Goal: Navigation & Orientation: Find specific page/section

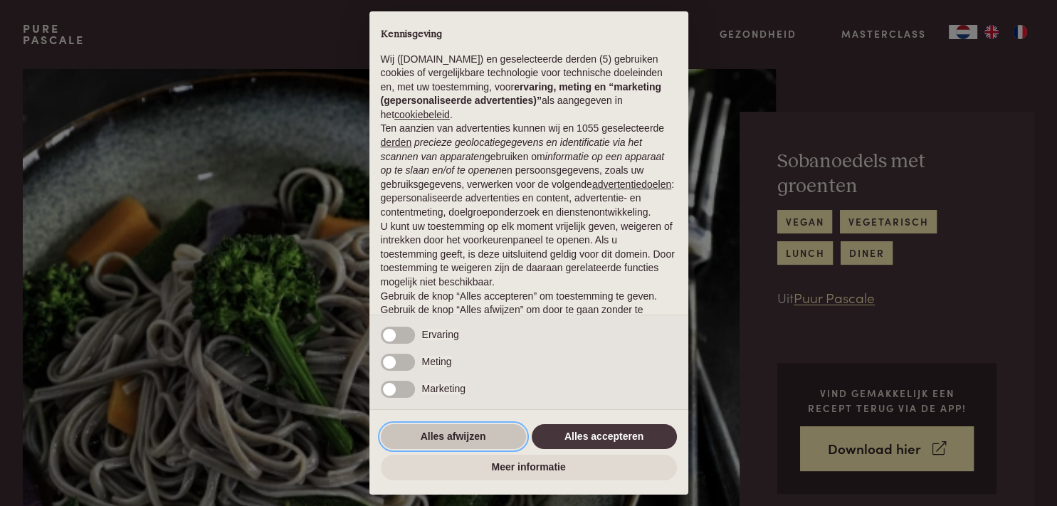
click at [477, 431] on button "Alles afwijzen" at bounding box center [453, 437] width 145 height 26
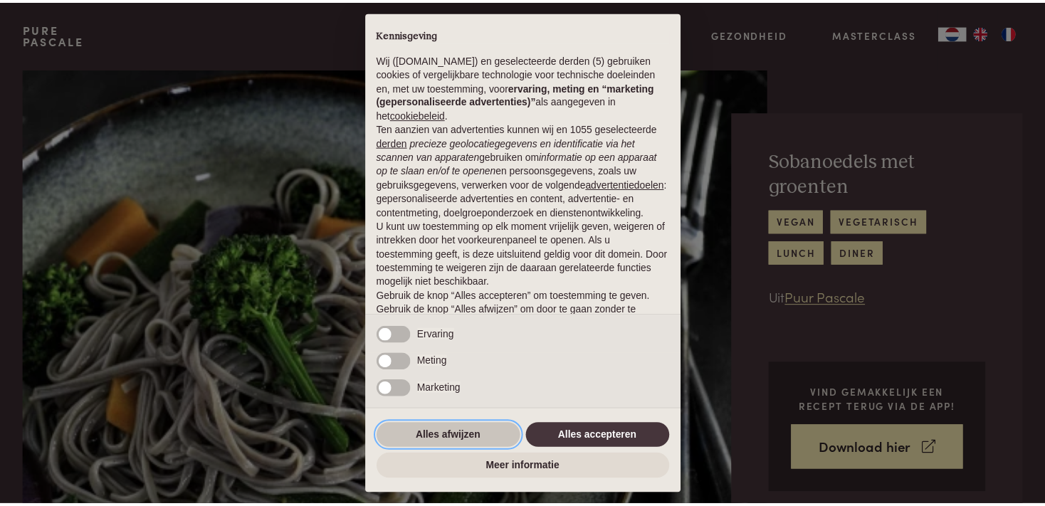
scroll to position [64, 0]
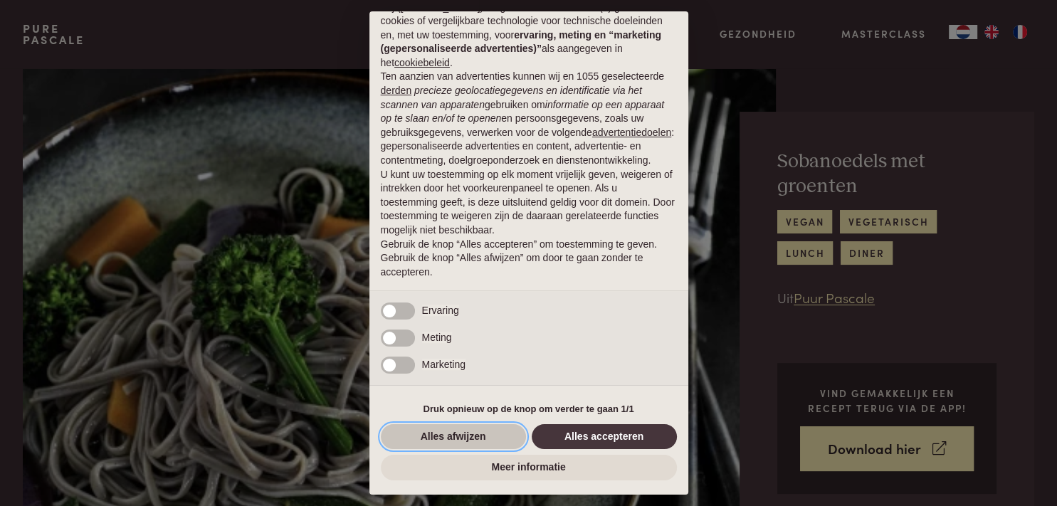
click at [471, 441] on button "Alles afwijzen" at bounding box center [453, 437] width 145 height 26
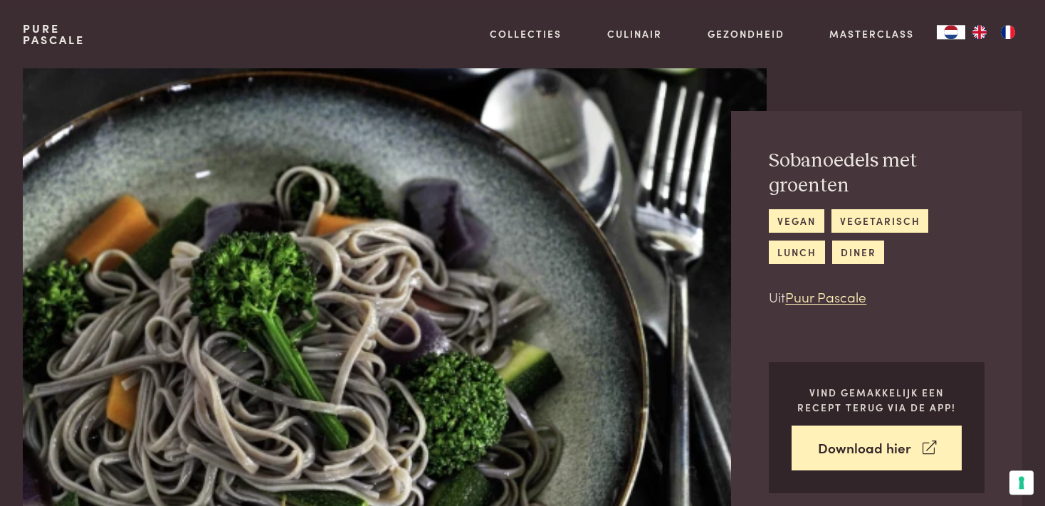
scroll to position [0, 0]
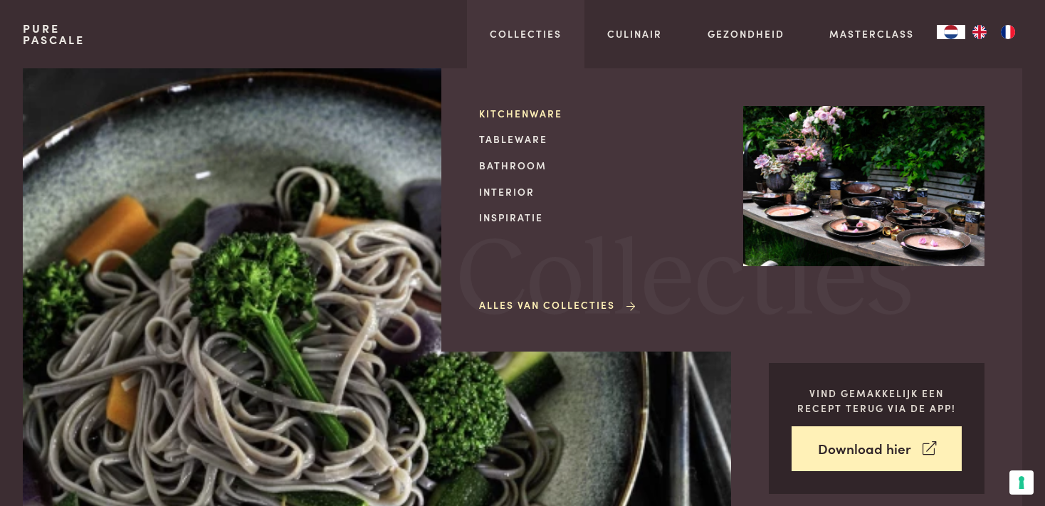
click at [540, 112] on link "Kitchenware" at bounding box center [599, 113] width 241 height 15
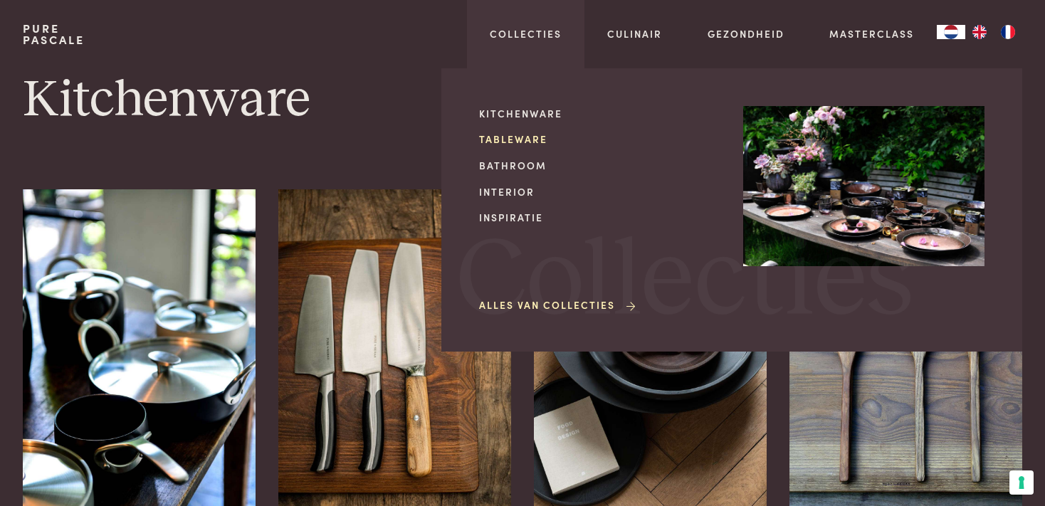
click at [525, 139] on link "Tableware" at bounding box center [599, 139] width 241 height 15
